Goal: Information Seeking & Learning: Learn about a topic

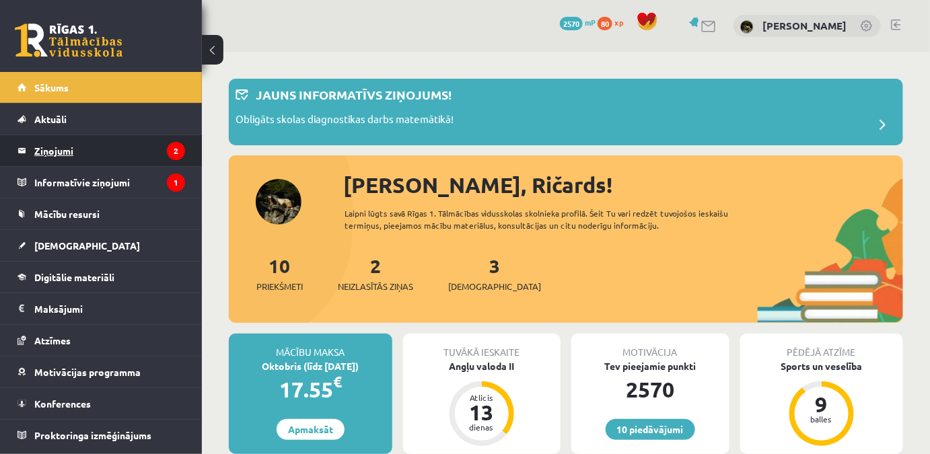
click at [123, 158] on legend "Ziņojumi 2" at bounding box center [109, 150] width 151 height 31
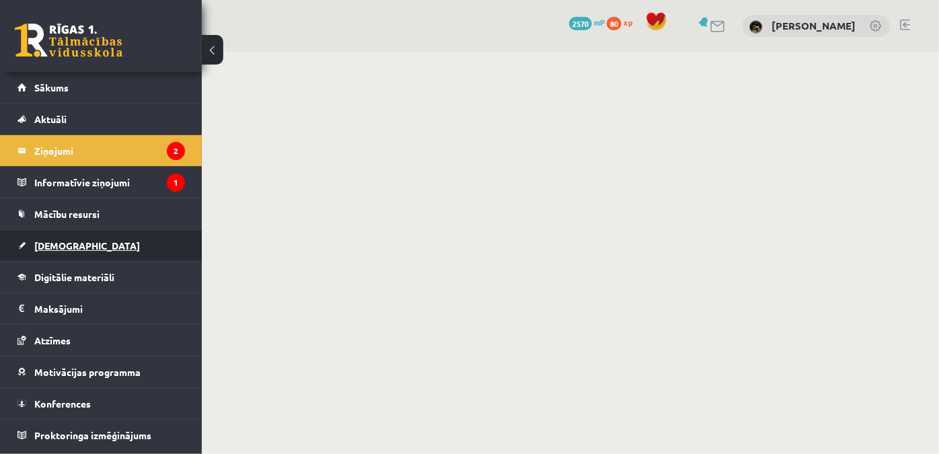
click at [117, 245] on link "[DEMOGRAPHIC_DATA]" at bounding box center [101, 245] width 168 height 31
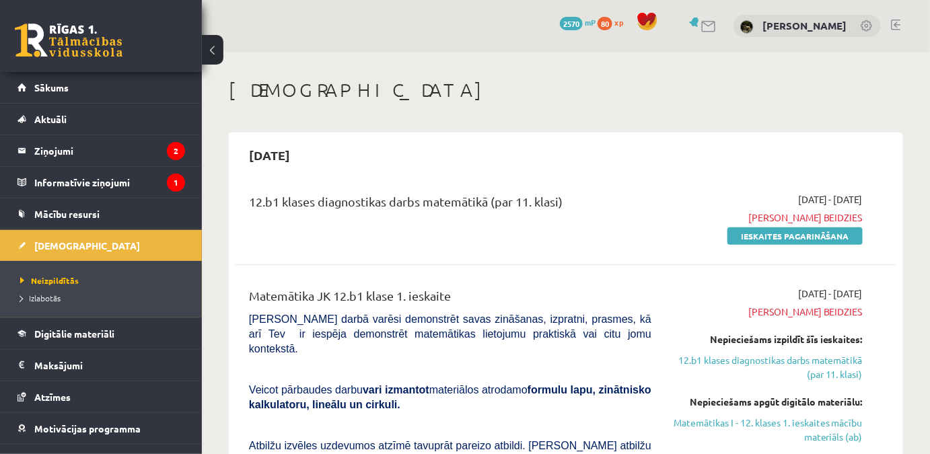
click at [102, 307] on ul "Neizpildītās Izlabotās" at bounding box center [101, 289] width 202 height 57
click at [101, 318] on li "Digitālie materiāli Programma Biežāk uzdotie jautājumi" at bounding box center [101, 334] width 202 height 32
click at [102, 324] on link "Digitālie materiāli" at bounding box center [101, 333] width 168 height 31
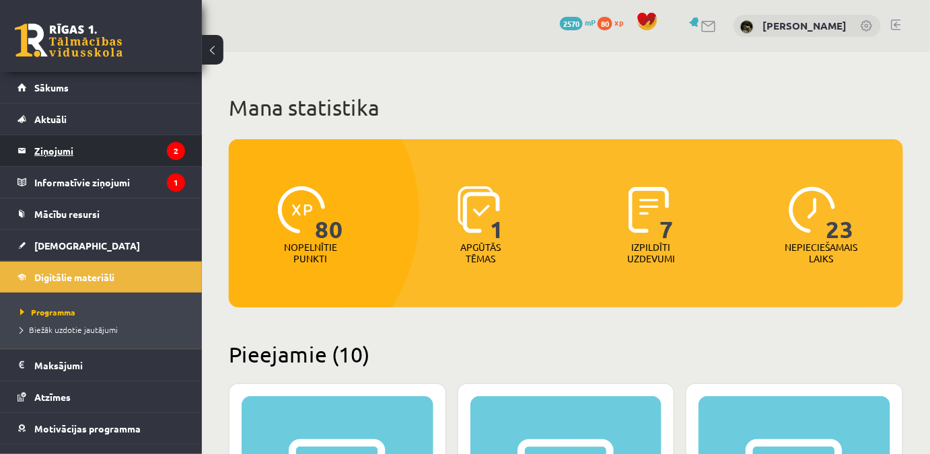
click at [136, 150] on legend "Ziņojumi 2" at bounding box center [109, 150] width 151 height 31
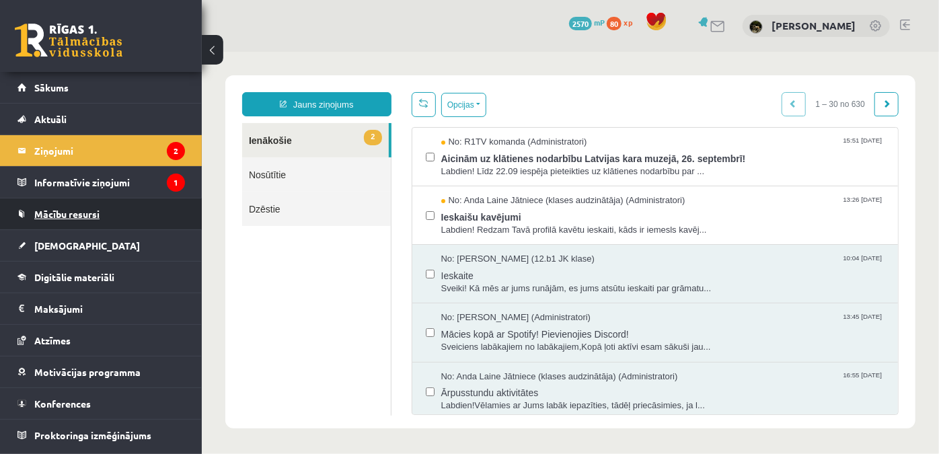
click at [111, 220] on link "Mācību resursi" at bounding box center [101, 213] width 168 height 31
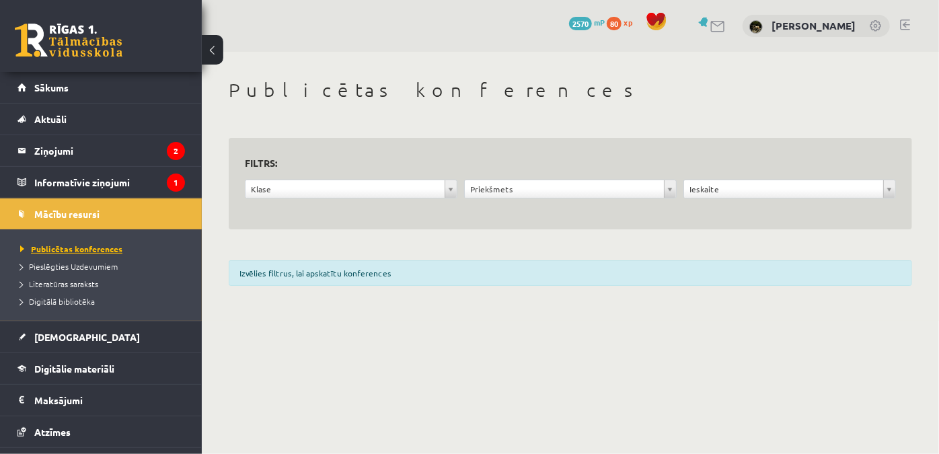
click at [127, 250] on link "Publicētas konferences" at bounding box center [104, 249] width 168 height 12
click at [83, 341] on link "[DEMOGRAPHIC_DATA]" at bounding box center [101, 337] width 168 height 31
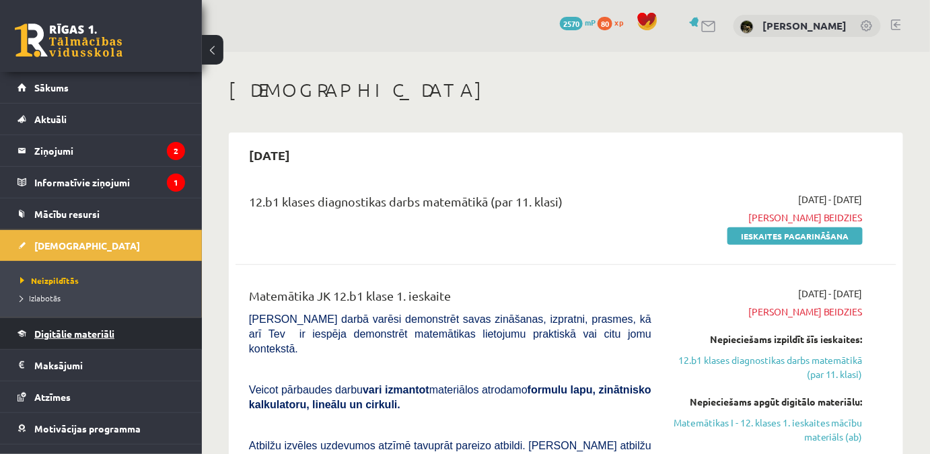
scroll to position [51, 0]
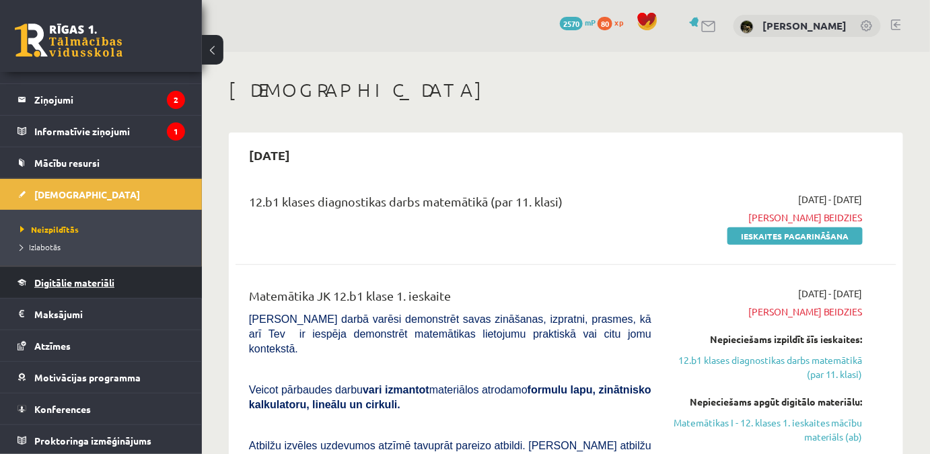
click at [90, 279] on span "Digitālie materiāli" at bounding box center [74, 283] width 80 height 12
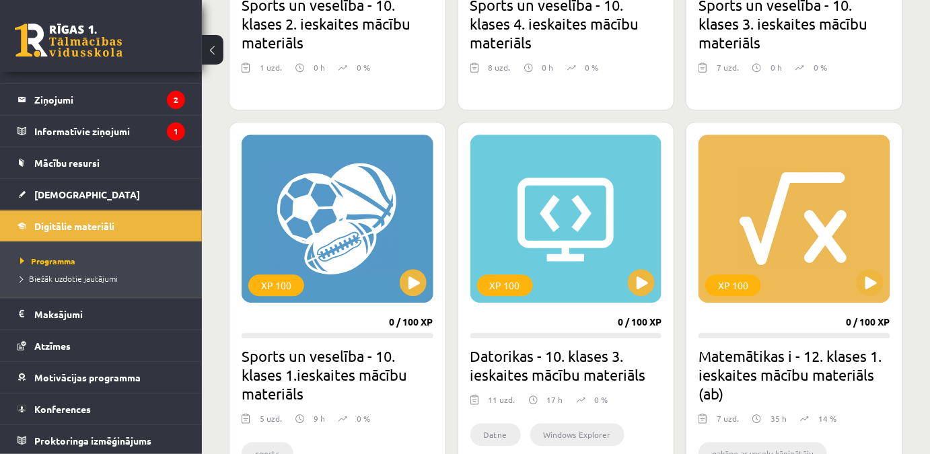
scroll to position [1467, 0]
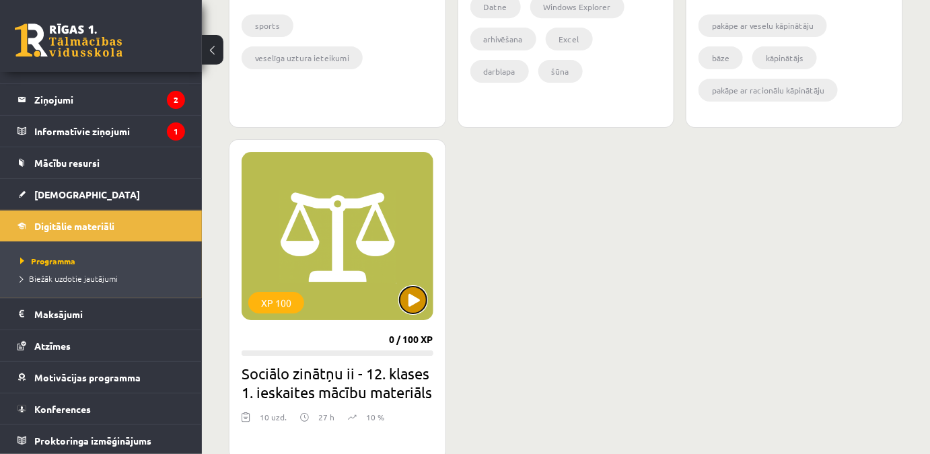
click at [404, 301] on button at bounding box center [413, 300] width 27 height 27
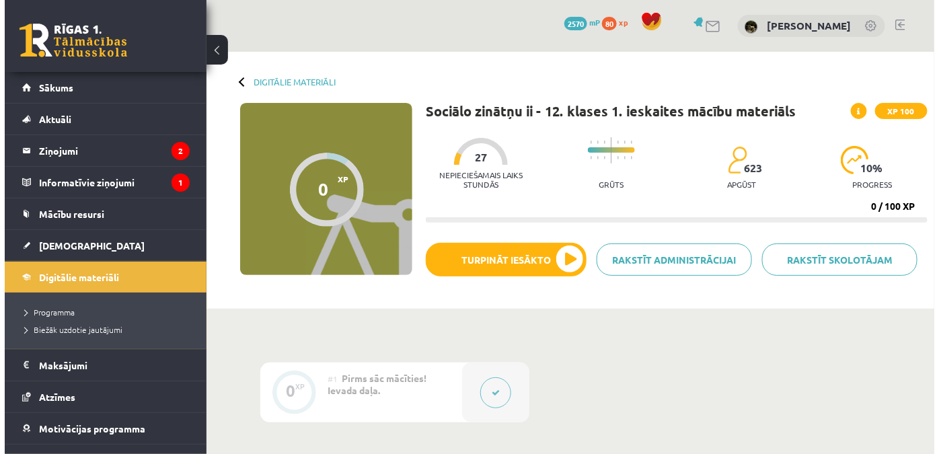
scroll to position [244, 0]
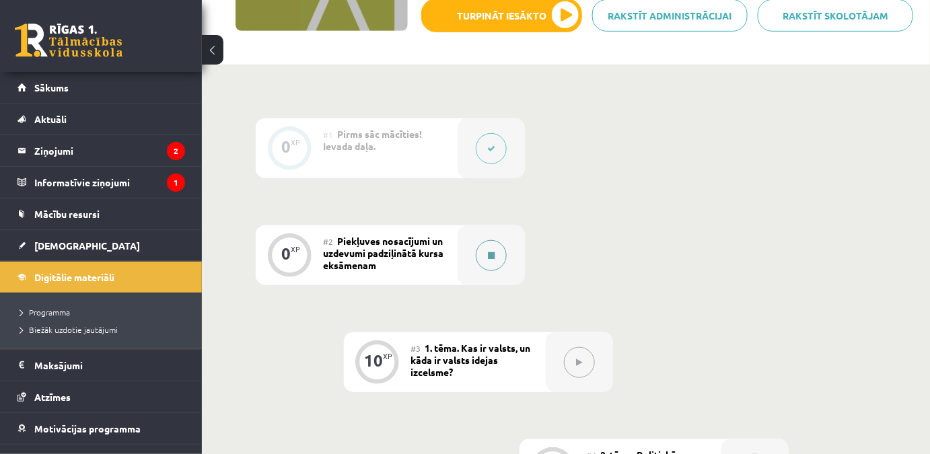
click at [479, 260] on button at bounding box center [491, 255] width 31 height 31
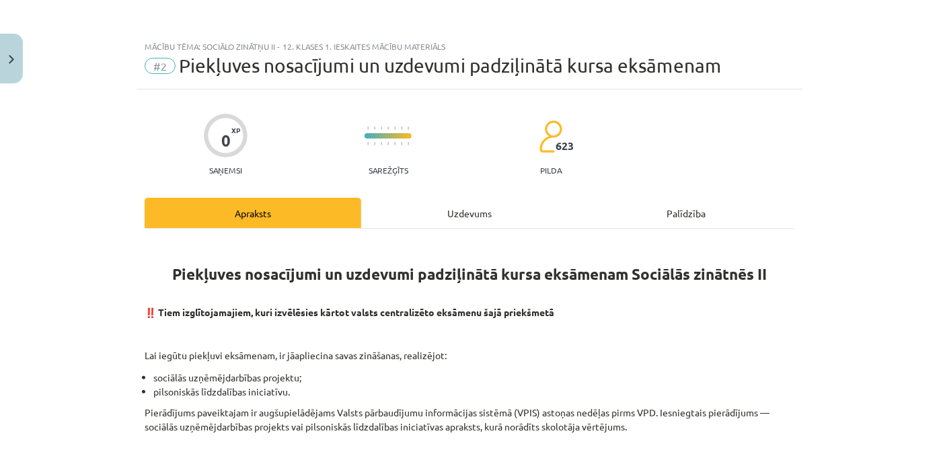
scroll to position [61, 0]
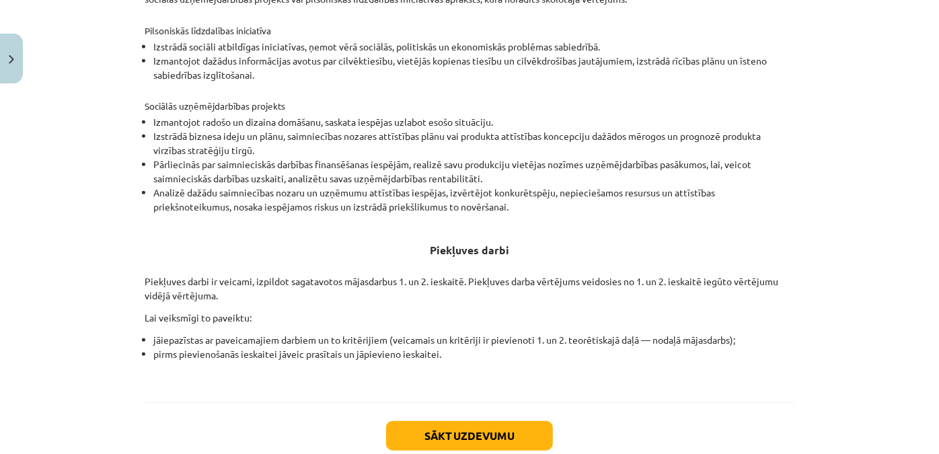
click at [472, 416] on div "Sākt uzdevumu Aizvērt" at bounding box center [470, 449] width 650 height 94
click at [476, 424] on button "Sākt uzdevumu" at bounding box center [469, 436] width 167 height 30
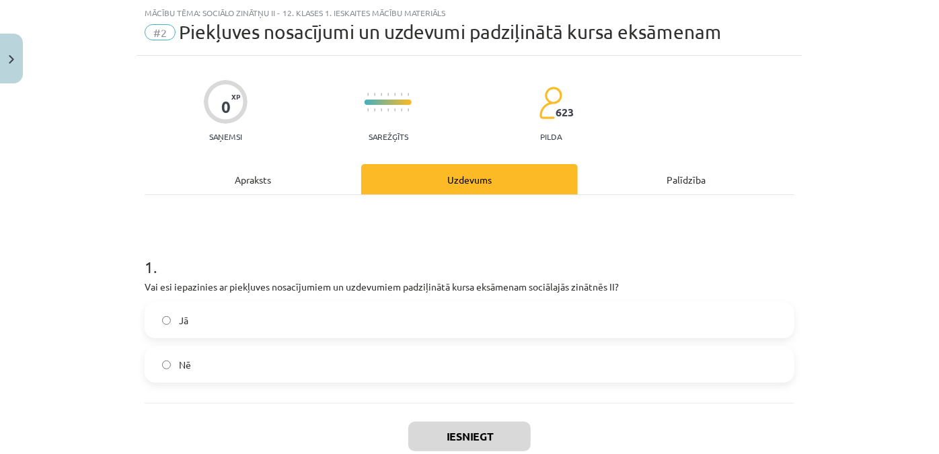
drag, startPoint x: 420, startPoint y: 320, endPoint x: 428, endPoint y: 338, distance: 19.6
click at [420, 320] on label "Jā" at bounding box center [469, 320] width 647 height 34
click at [487, 430] on button "Iesniegt" at bounding box center [469, 437] width 122 height 30
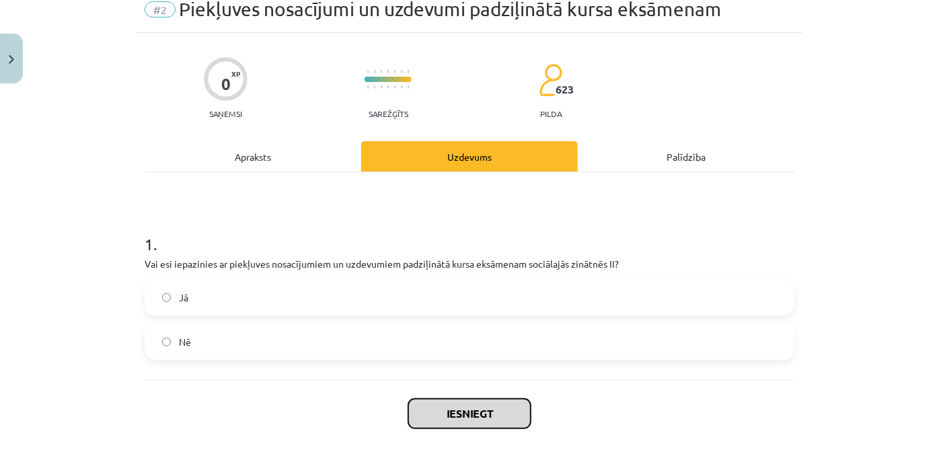
scroll to position [118, 0]
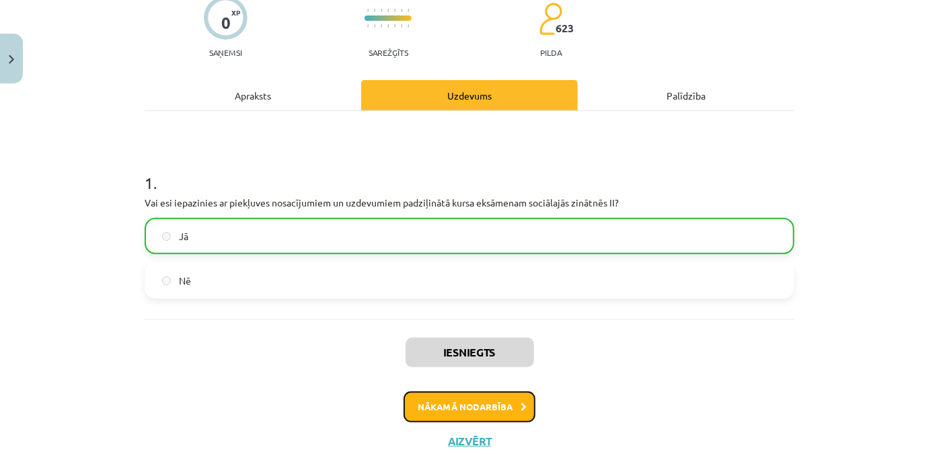
click at [433, 395] on button "Nākamā nodarbība" at bounding box center [470, 407] width 132 height 31
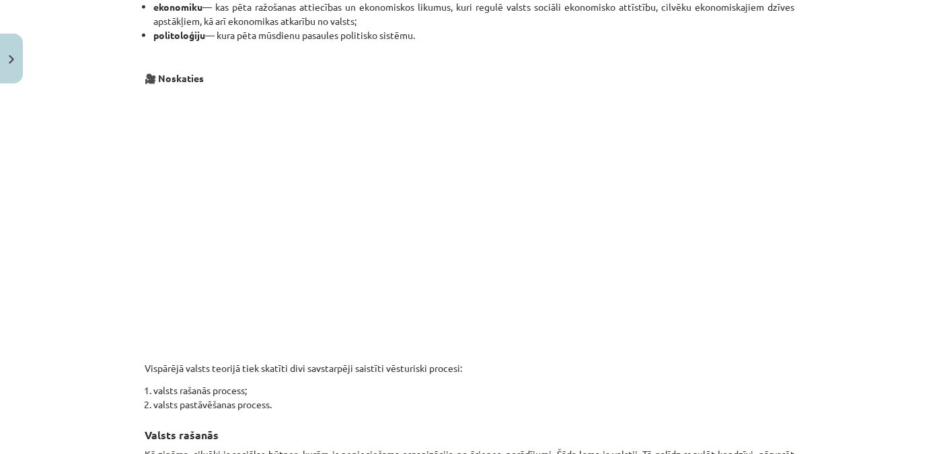
scroll to position [792, 0]
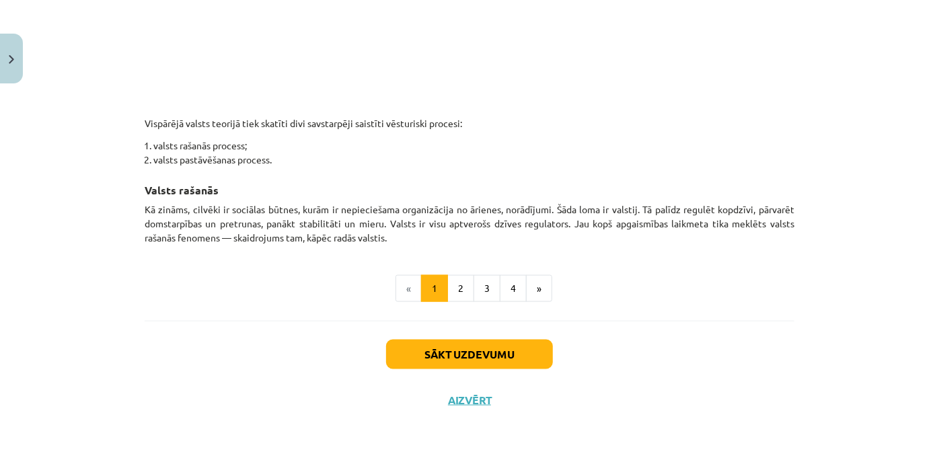
click at [500, 215] on p "Kā zināms, cilvēki ir sociālas būtnes, kurām ir nepieciešama organizācija no ār…" at bounding box center [470, 224] width 650 height 42
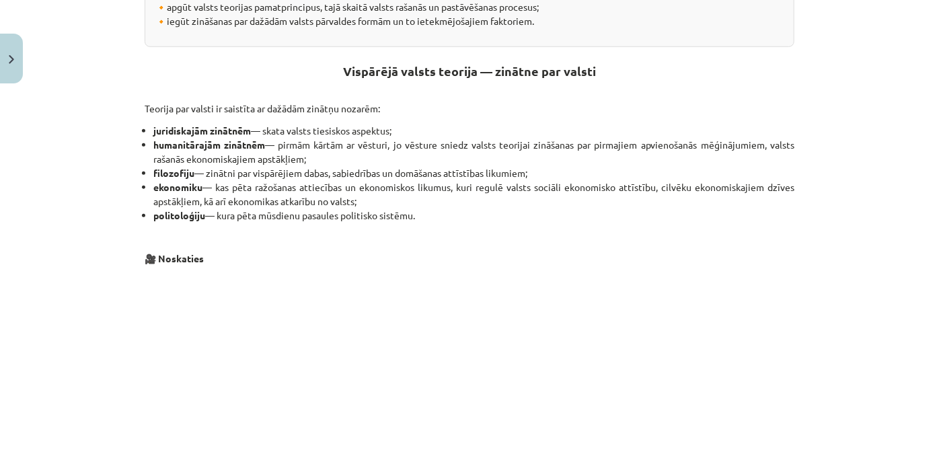
scroll to position [428, 0]
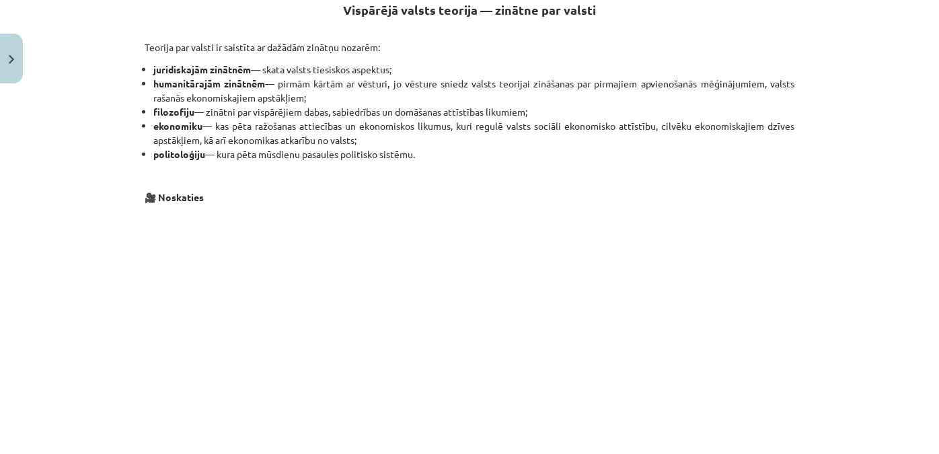
click at [153, 182] on div "Kas ir valsts, un kāda ir valsts idejas izcelsme? Materiāls tev palīdzēs: 🔸 izp…" at bounding box center [470, 211] width 650 height 796
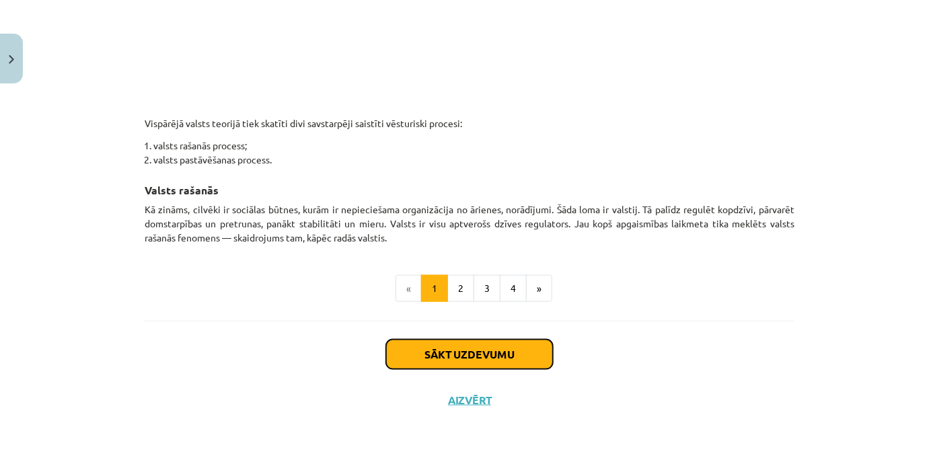
click at [460, 355] on button "Sākt uzdevumu" at bounding box center [469, 355] width 167 height 30
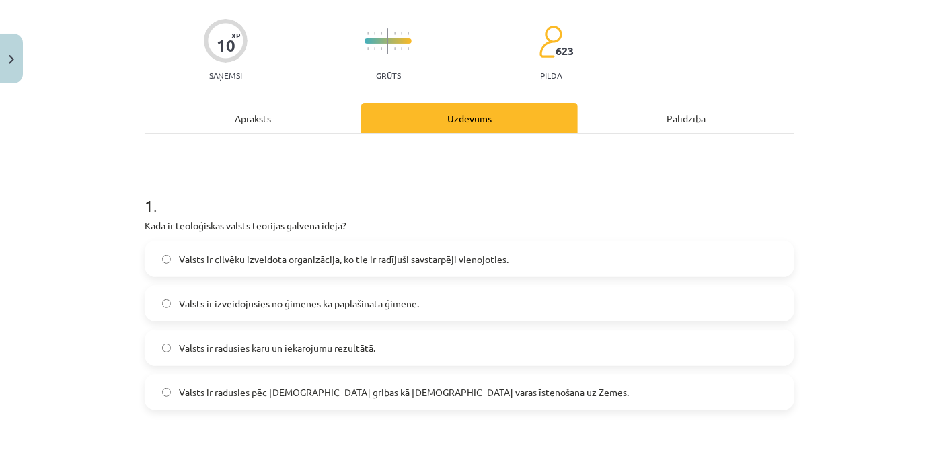
scroll to position [34, 0]
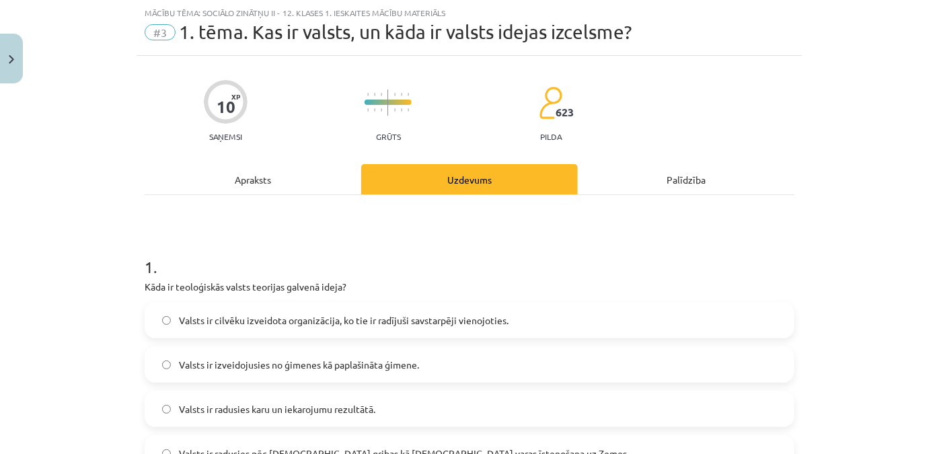
click at [293, 182] on div "Apraksts" at bounding box center [253, 179] width 217 height 30
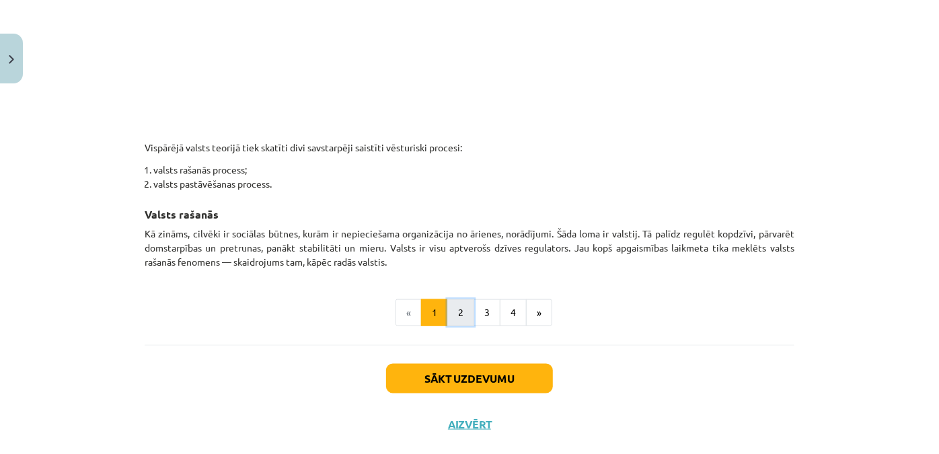
click at [450, 302] on button "2" at bounding box center [460, 312] width 27 height 27
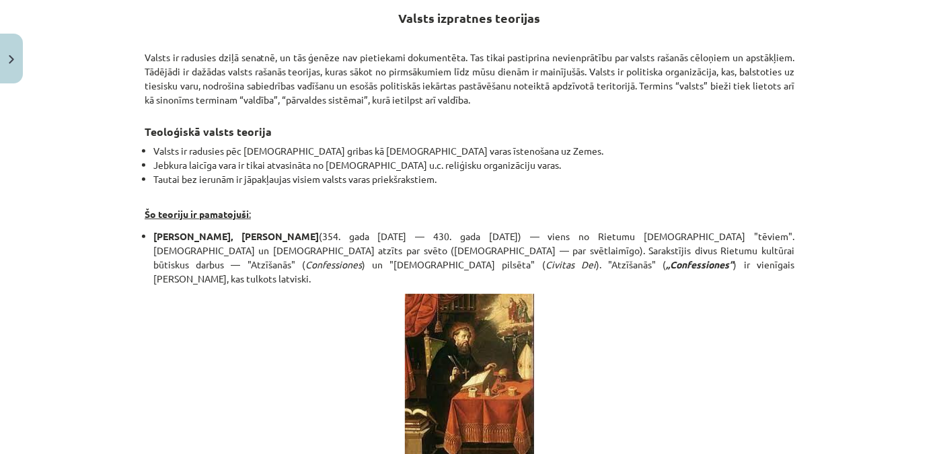
scroll to position [118, 0]
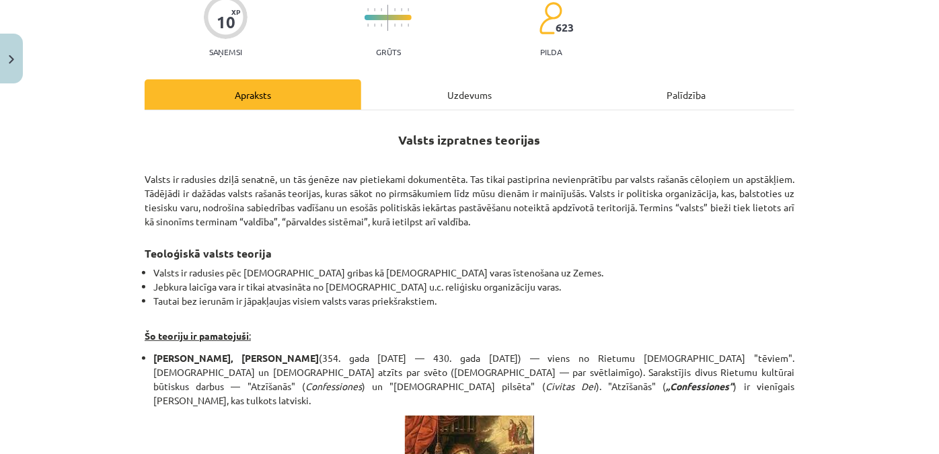
click at [600, 287] on li "Jebkura laicīga vara ir tikai atvasināta no [DEMOGRAPHIC_DATA] u.c. reliģisku o…" at bounding box center [473, 287] width 641 height 14
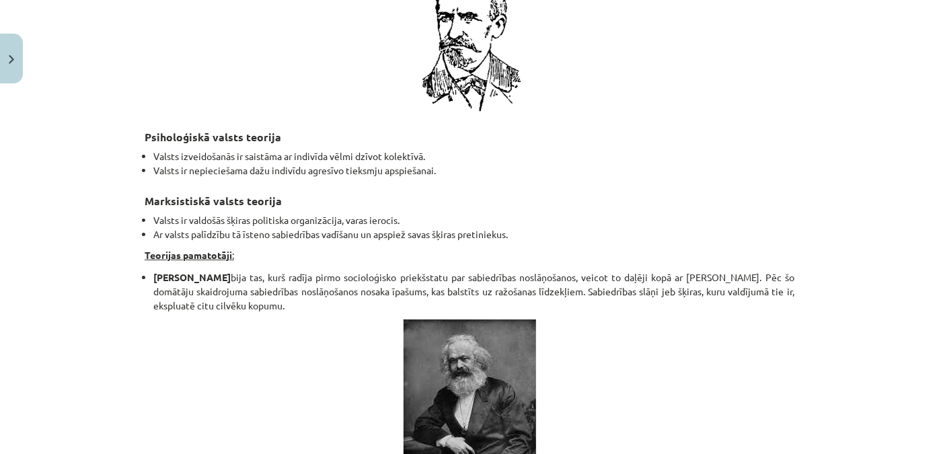
scroll to position [2748, 0]
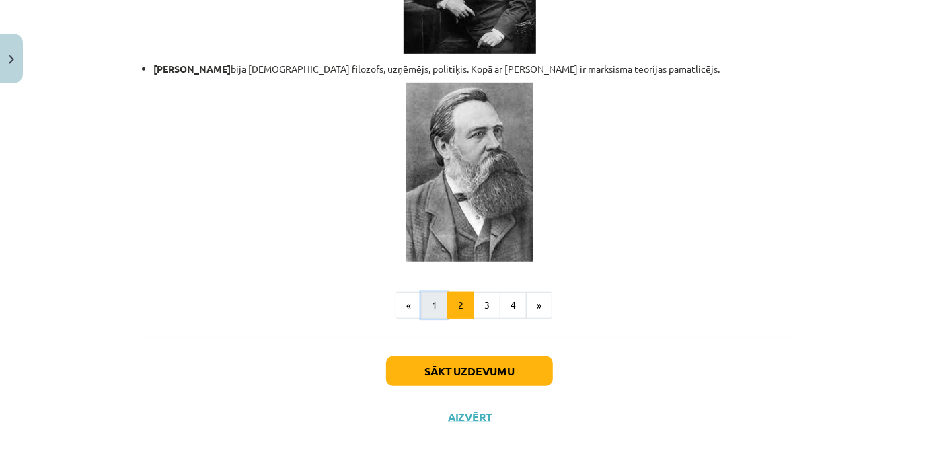
click at [430, 292] on button "1" at bounding box center [434, 305] width 27 height 27
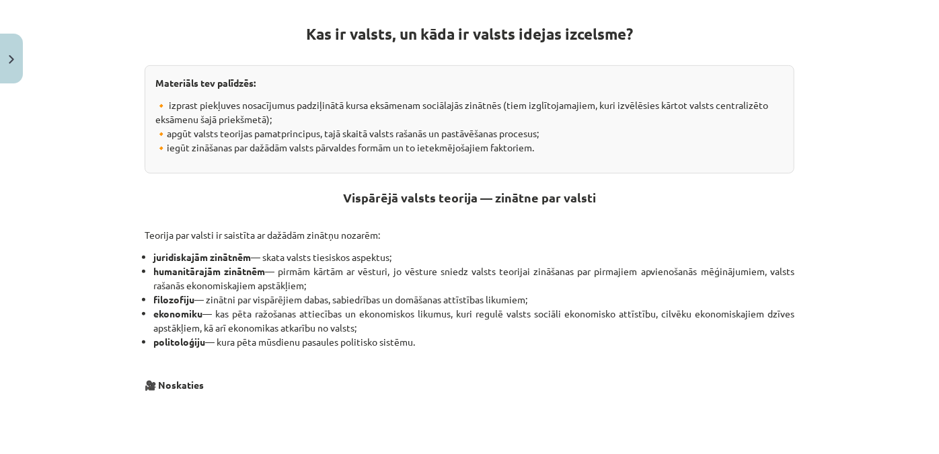
click at [687, 220] on div "Kas ir valsts, un kāda ir valsts idejas izcelsme? Materiāls tev palīdzēs: 🔸 izp…" at bounding box center [470, 399] width 650 height 796
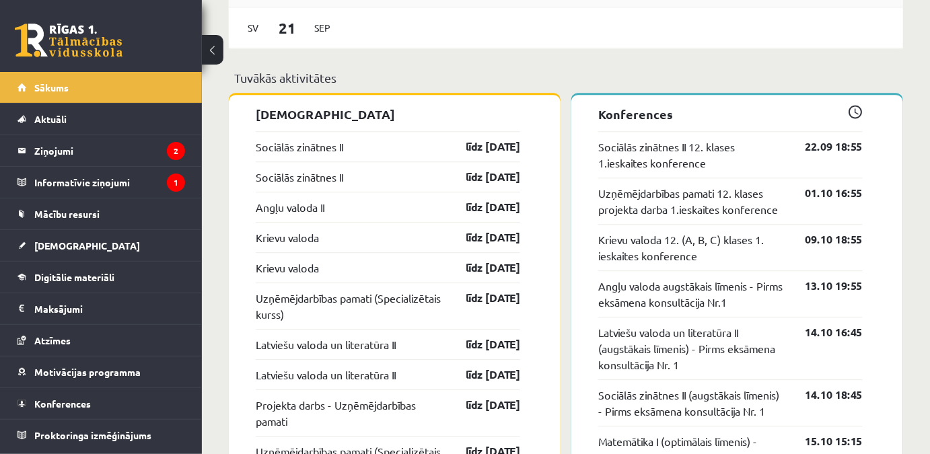
scroll to position [1162, 0]
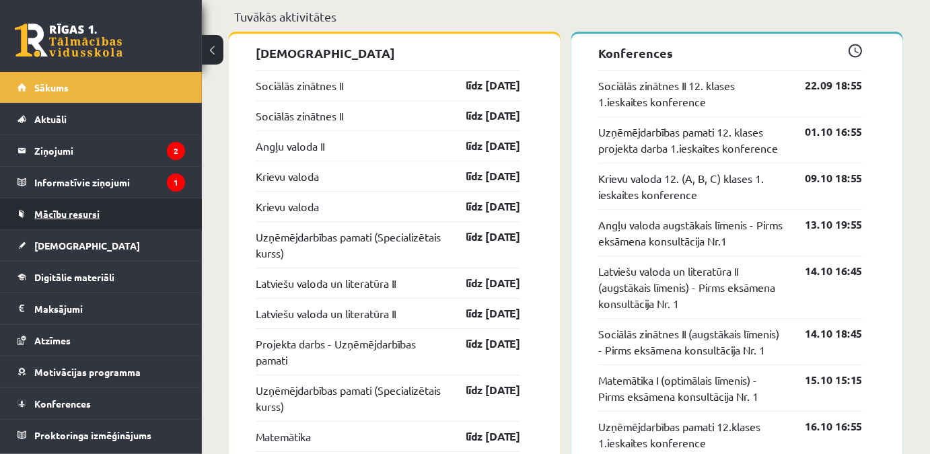
click at [108, 217] on link "Mācību resursi" at bounding box center [101, 213] width 168 height 31
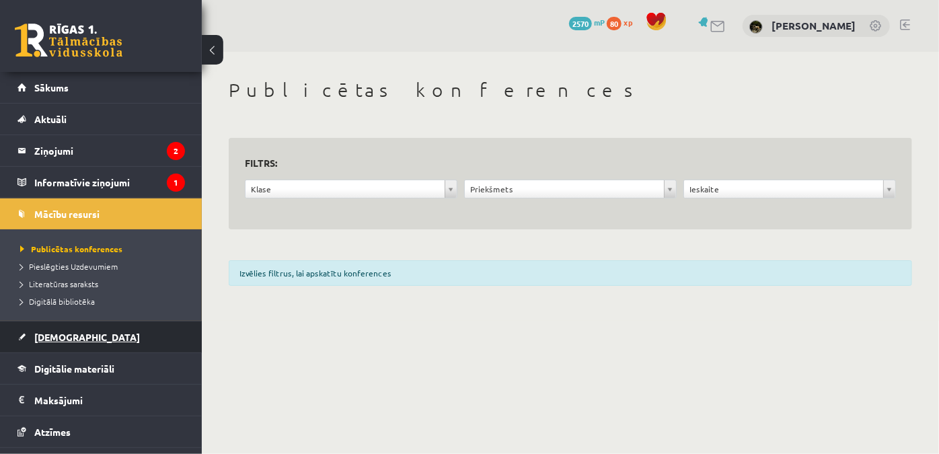
click at [92, 332] on link "[DEMOGRAPHIC_DATA]" at bounding box center [101, 337] width 168 height 31
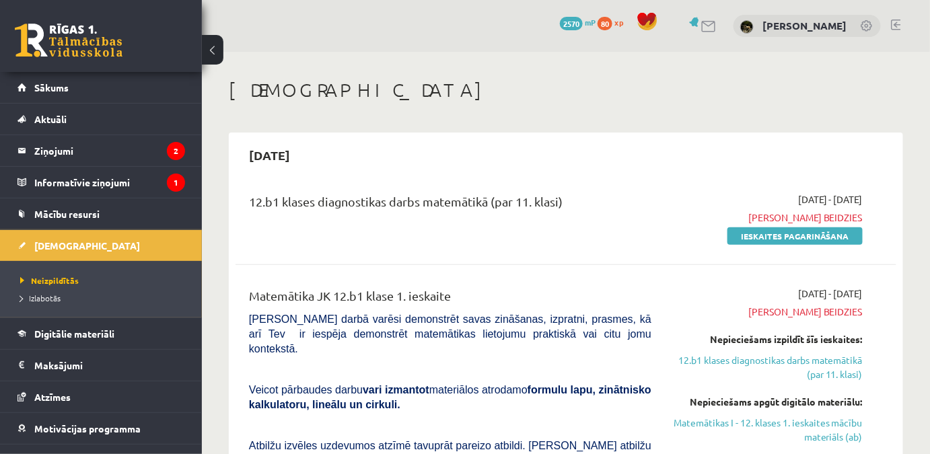
scroll to position [61, 0]
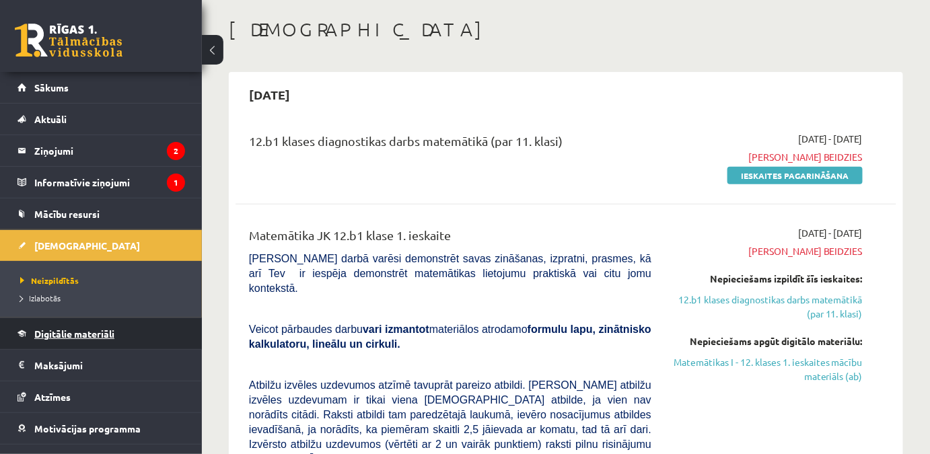
click at [104, 340] on link "Digitālie materiāli" at bounding box center [101, 333] width 168 height 31
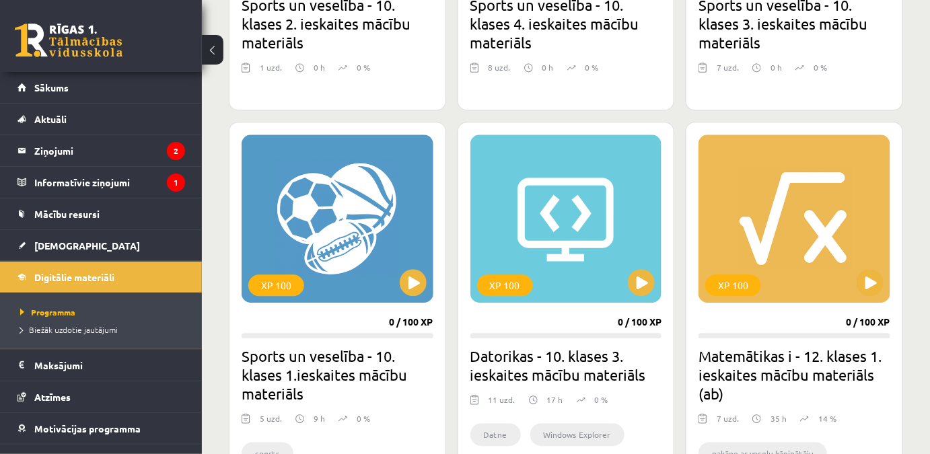
scroll to position [1101, 0]
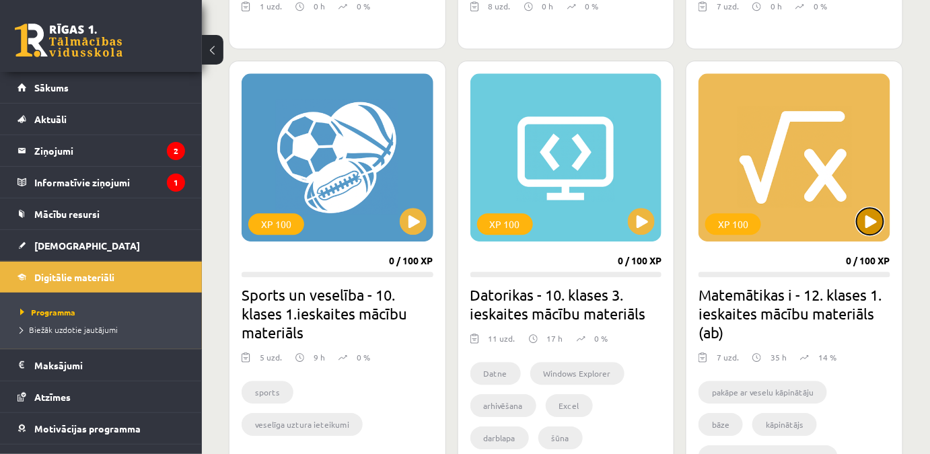
click at [878, 224] on button at bounding box center [869, 221] width 27 height 27
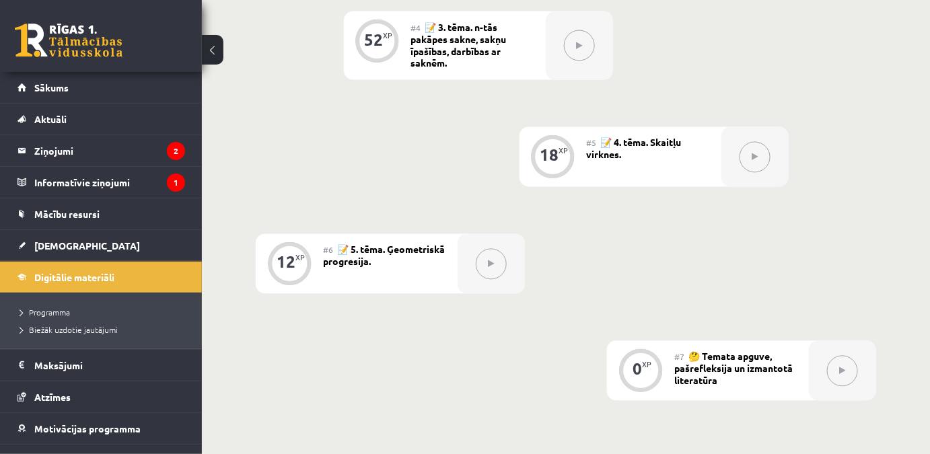
scroll to position [976, 0]
